Goal: Task Accomplishment & Management: Complete application form

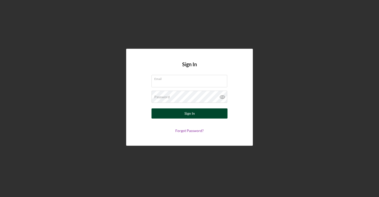
type input "[EMAIL_ADDRESS][DOMAIN_NAME]"
click at [195, 113] on button "Sign In" at bounding box center [189, 113] width 76 height 10
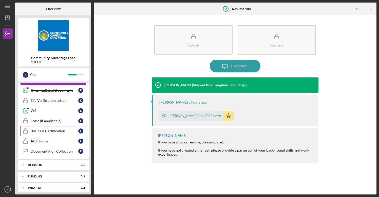
scroll to position [250, 0]
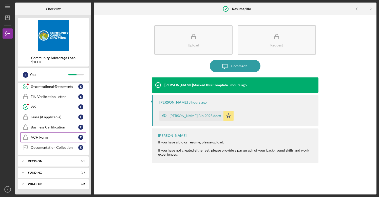
click at [48, 136] on div "ACH Form" at bounding box center [55, 137] width 48 height 4
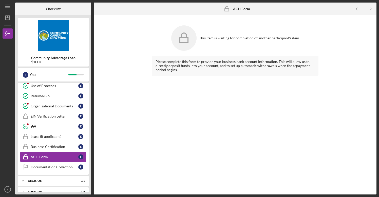
scroll to position [250, 0]
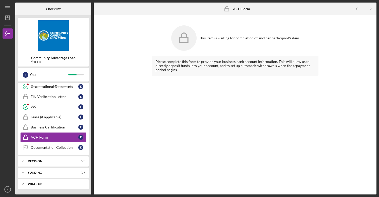
click at [43, 180] on div "Icon/Expander Wrap up 0 / 2" at bounding box center [53, 184] width 71 height 10
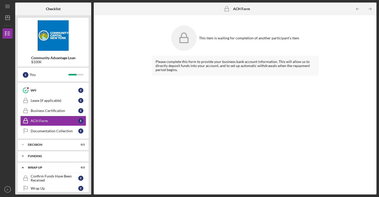
scroll to position [273, 0]
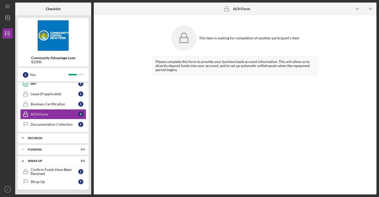
click at [48, 142] on div "Icon/Expander Decision 0 / 1" at bounding box center [53, 138] width 71 height 10
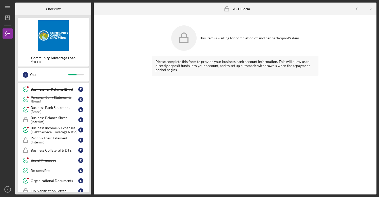
scroll to position [0, 0]
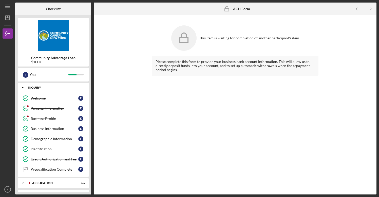
click at [24, 87] on icon "Icon/Expander" at bounding box center [23, 87] width 10 height 10
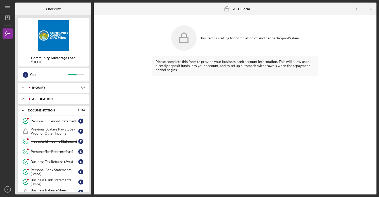
click at [25, 98] on icon "Icon/Expander" at bounding box center [23, 99] width 10 height 10
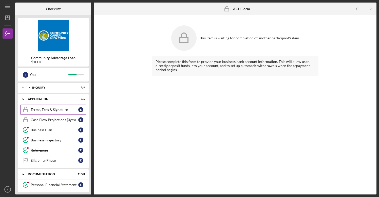
click at [40, 108] on div "Terms, Fees & Signature" at bounding box center [55, 109] width 48 height 4
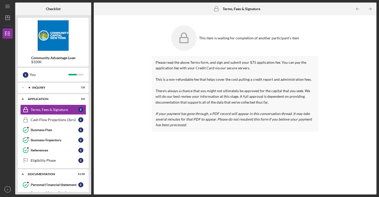
click at [199, 110] on p "Please read the above Terms form, and sign and submit your $75 application fee.…" at bounding box center [235, 94] width 159 height 68
click at [248, 36] on div "This item is waiting for completion of another participant's item" at bounding box center [249, 38] width 100 height 4
click at [246, 41] on div "This item is waiting for completion of another participant's item" at bounding box center [235, 38] width 167 height 30
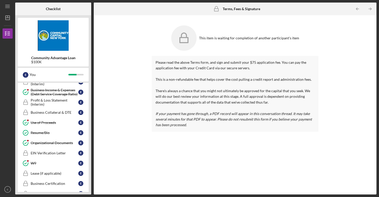
scroll to position [176, 0]
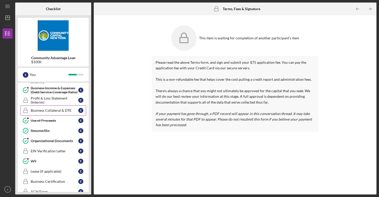
click at [52, 112] on link "Business Collateral & DTE Business Collateral & DTE E" at bounding box center [53, 110] width 66 height 10
